Goal: Task Accomplishment & Management: Manage account settings

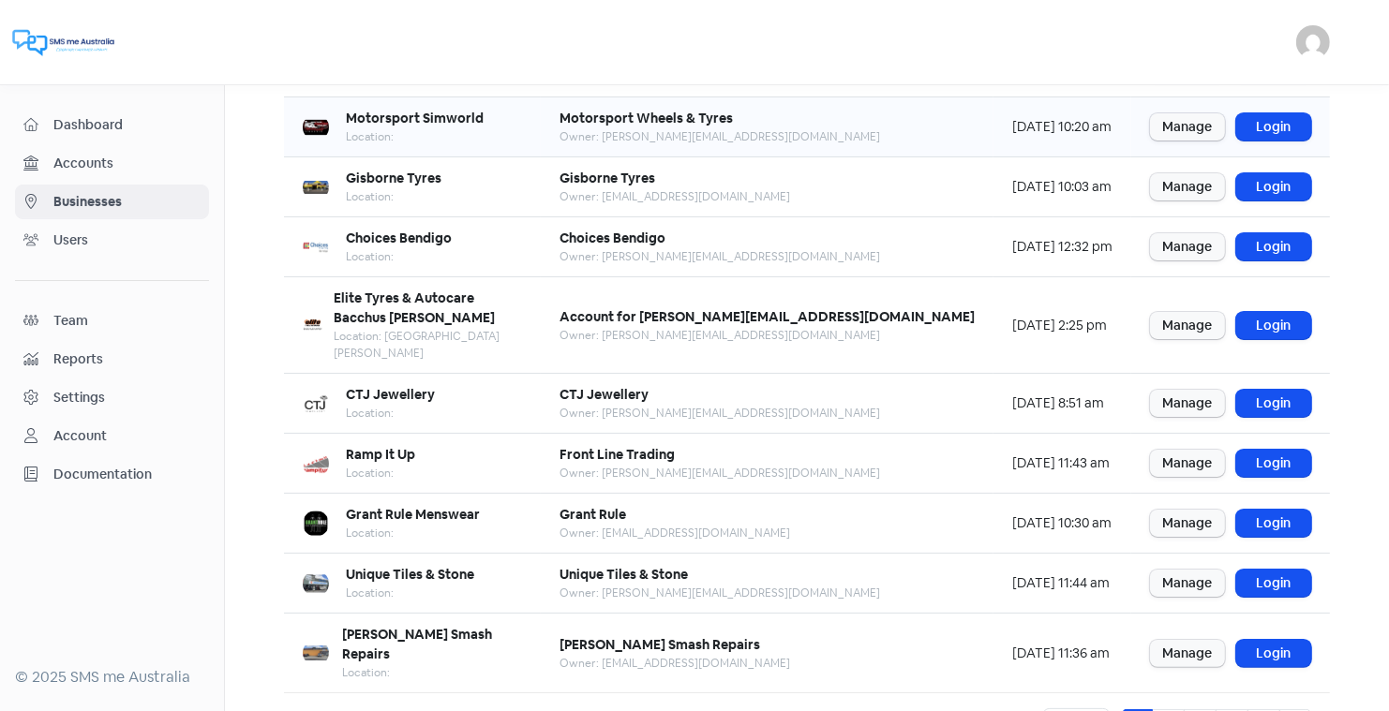
scroll to position [228, 0]
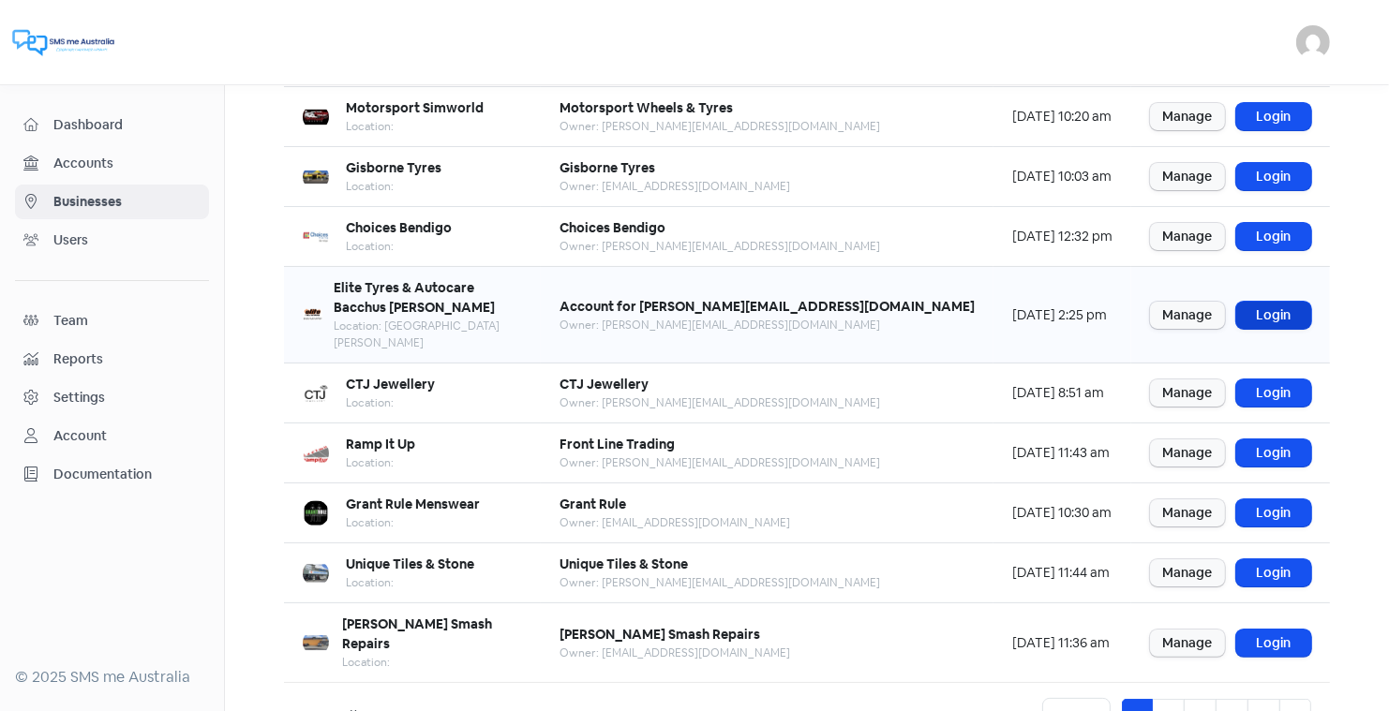
click at [1267, 302] on link "Login" at bounding box center [1273, 315] width 75 height 27
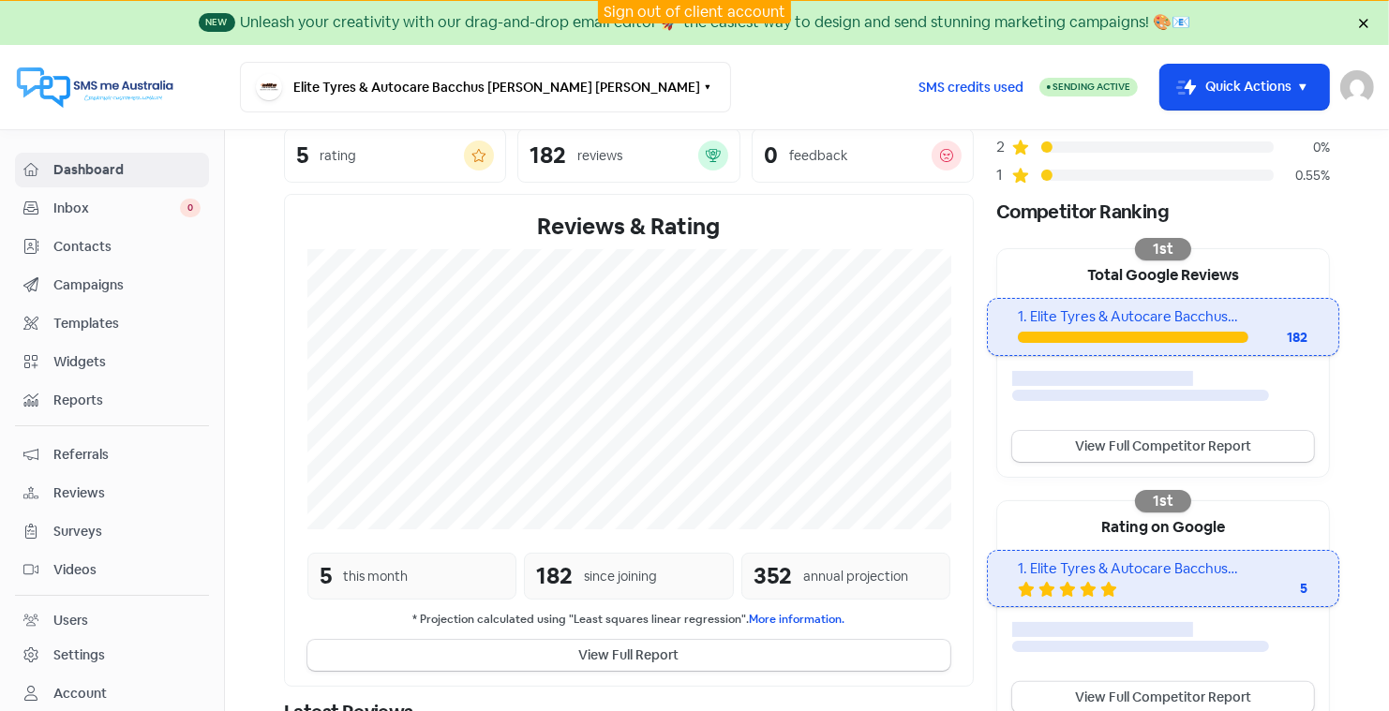
scroll to position [281, 0]
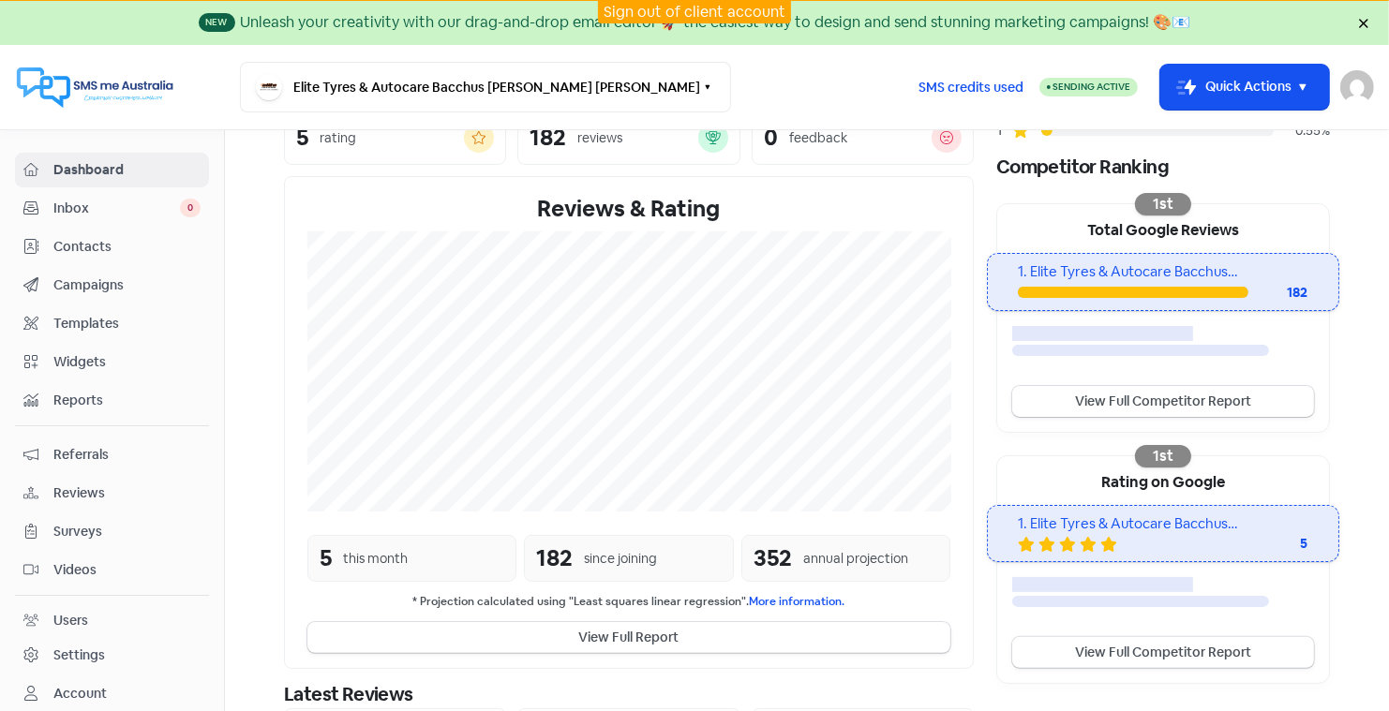
click at [106, 245] on span "Contacts" at bounding box center [126, 247] width 147 height 20
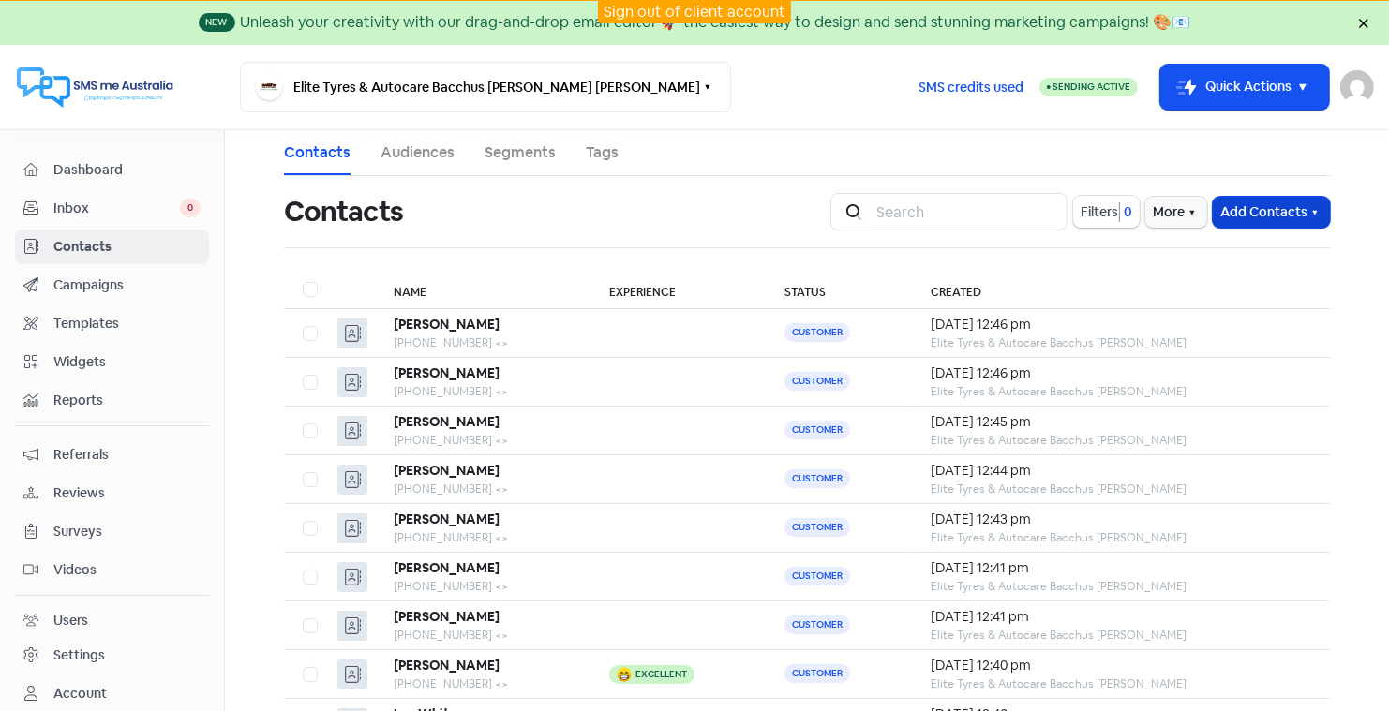
click at [1236, 213] on button "Add Contacts" at bounding box center [1270, 212] width 117 height 31
